Goal: Task Accomplishment & Management: Use online tool/utility

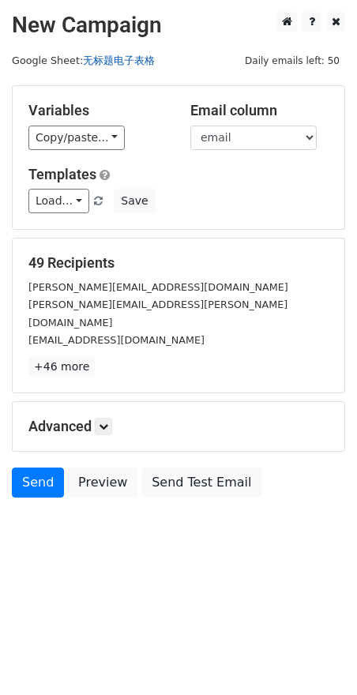
click at [130, 60] on link "无标题电子表格" at bounding box center [119, 60] width 72 height 12
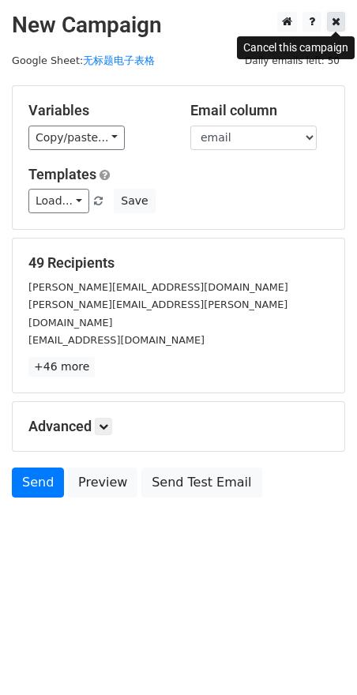
click at [331, 23] on link at bounding box center [336, 22] width 18 height 20
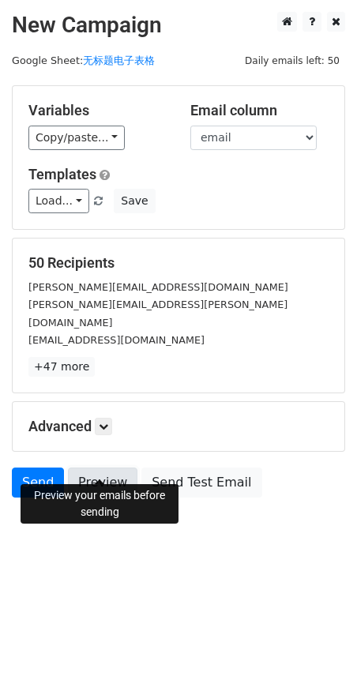
click at [93, 471] on link "Preview" at bounding box center [102, 482] width 69 height 30
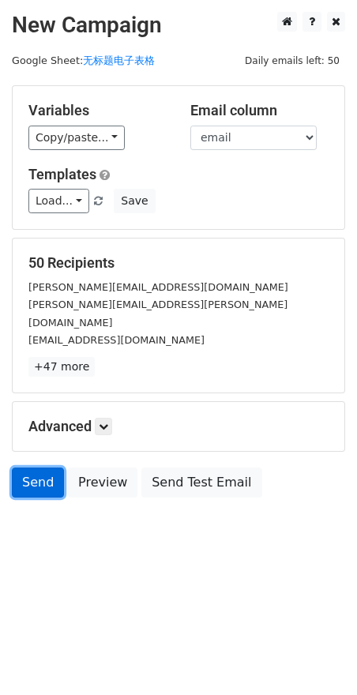
click at [31, 467] on link "Send" at bounding box center [38, 482] width 52 height 30
